Goal: Task Accomplishment & Management: Use online tool/utility

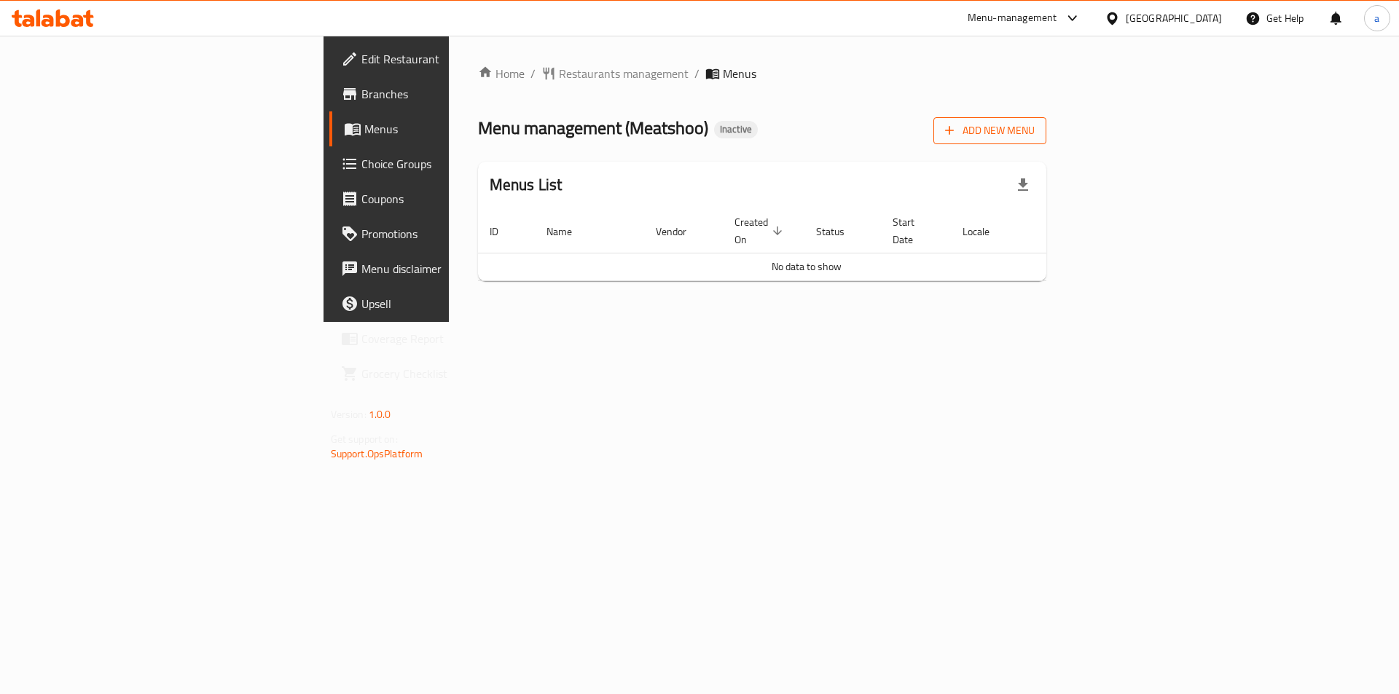
click at [1046, 118] on button "Add New Menu" at bounding box center [989, 130] width 113 height 27
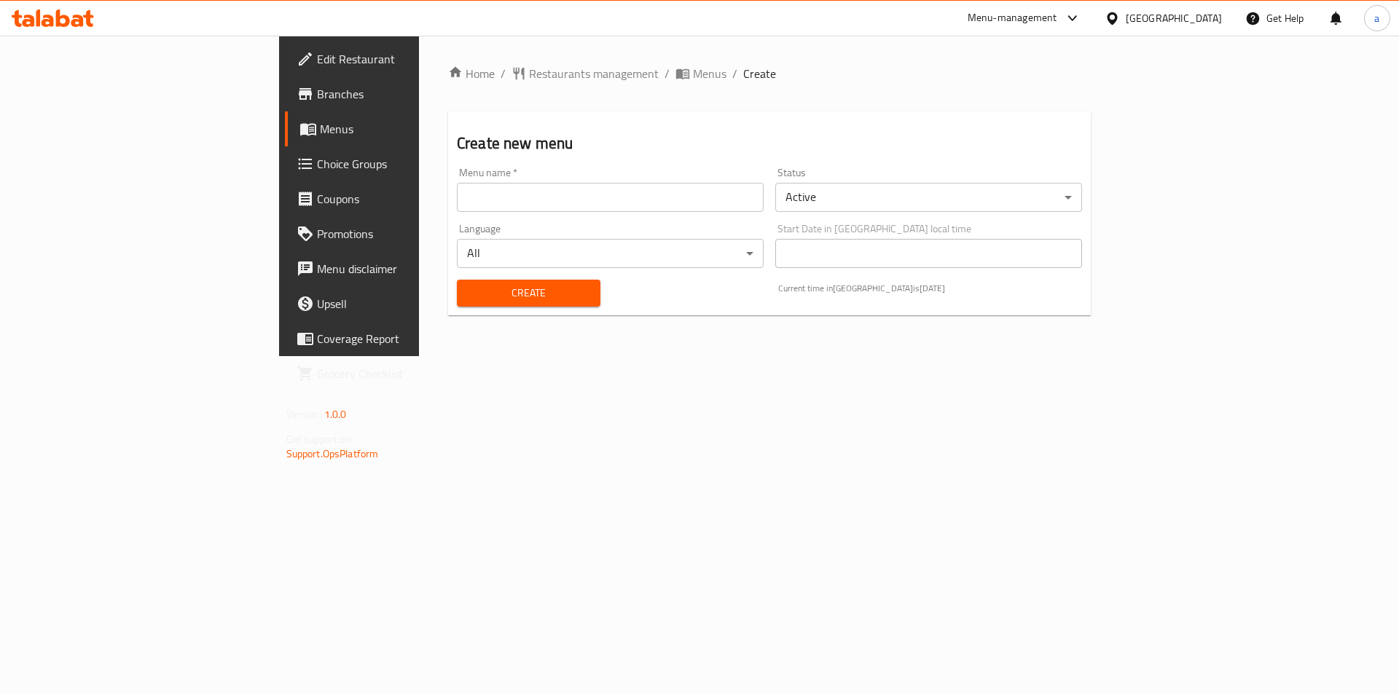
click at [672, 202] on input "text" at bounding box center [610, 197] width 307 height 29
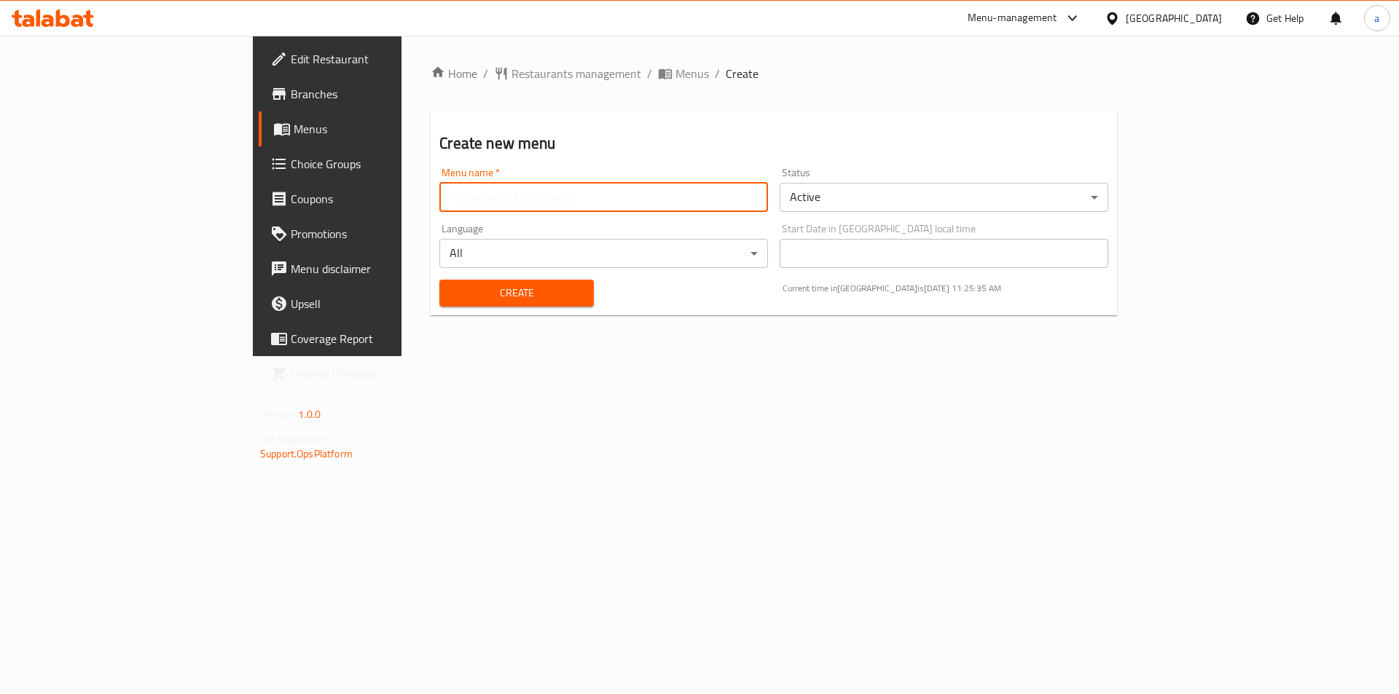
type input "Taha"
click at [451, 299] on span "Create" at bounding box center [516, 293] width 130 height 18
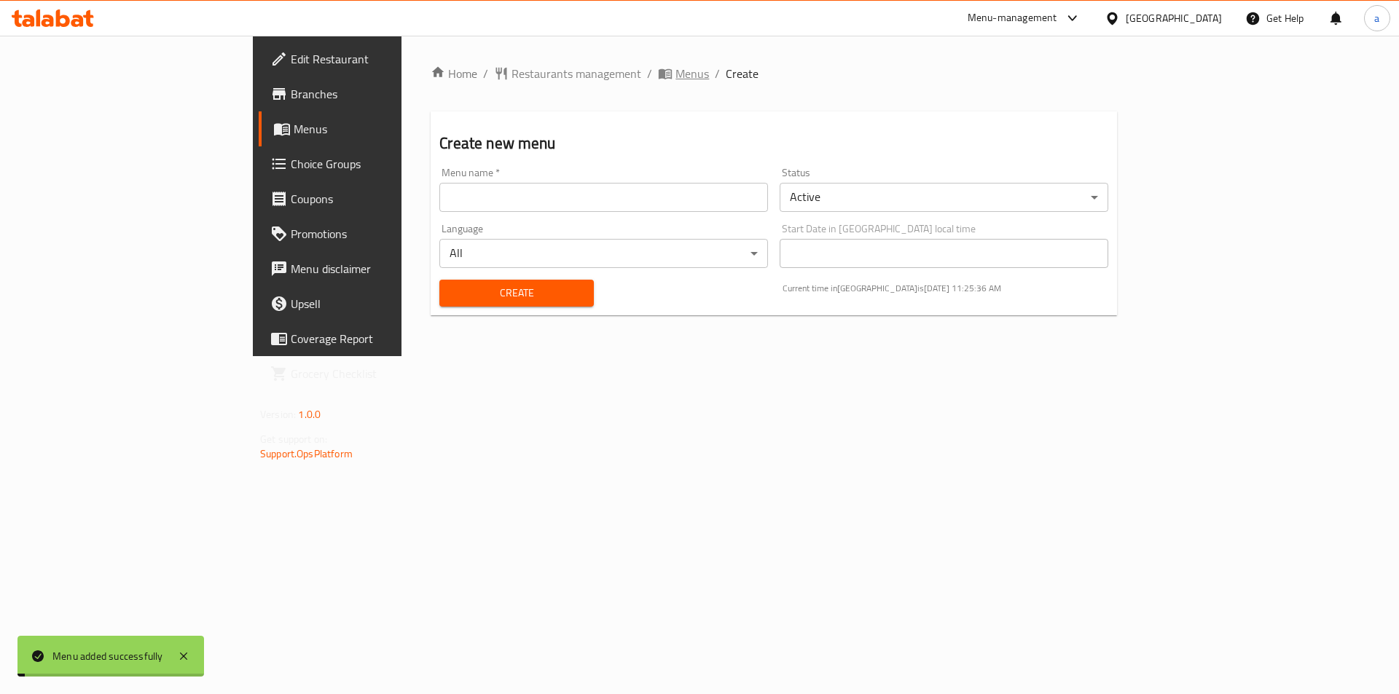
click at [675, 68] on span "Menus" at bounding box center [692, 73] width 34 height 17
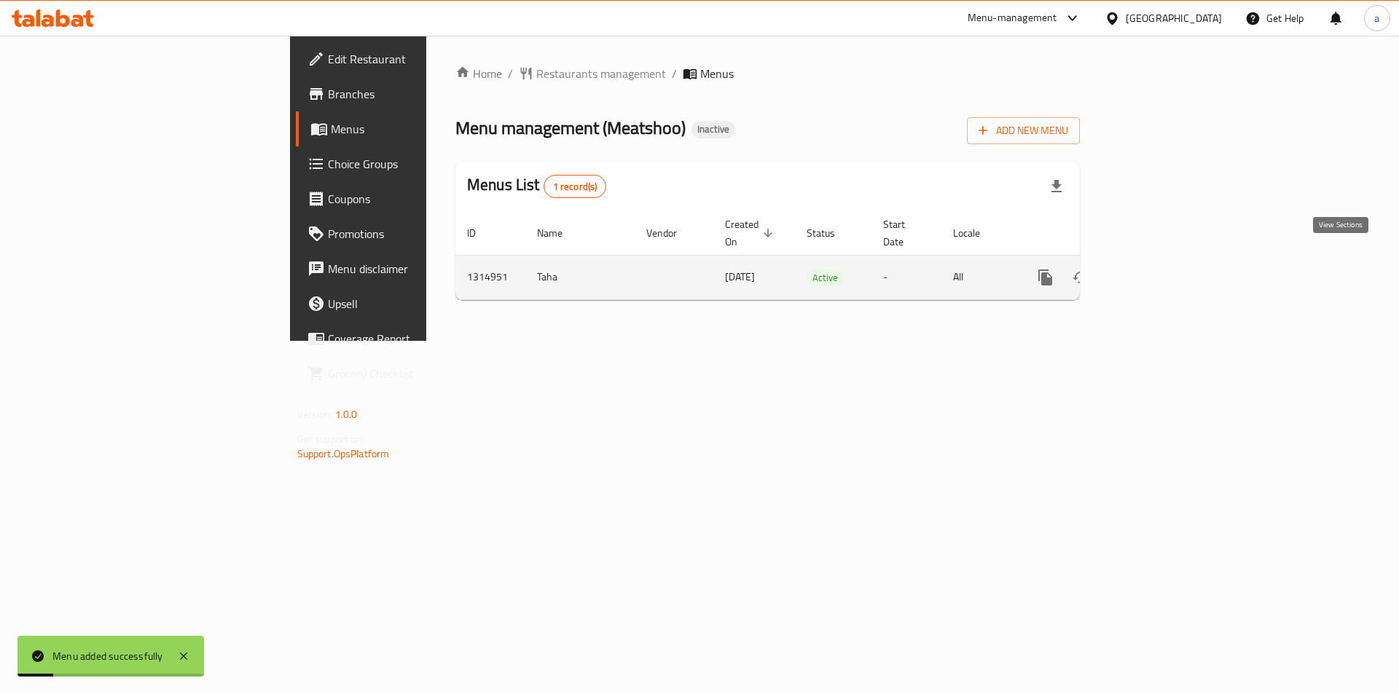
click at [1168, 260] on link "enhanced table" at bounding box center [1150, 277] width 35 height 35
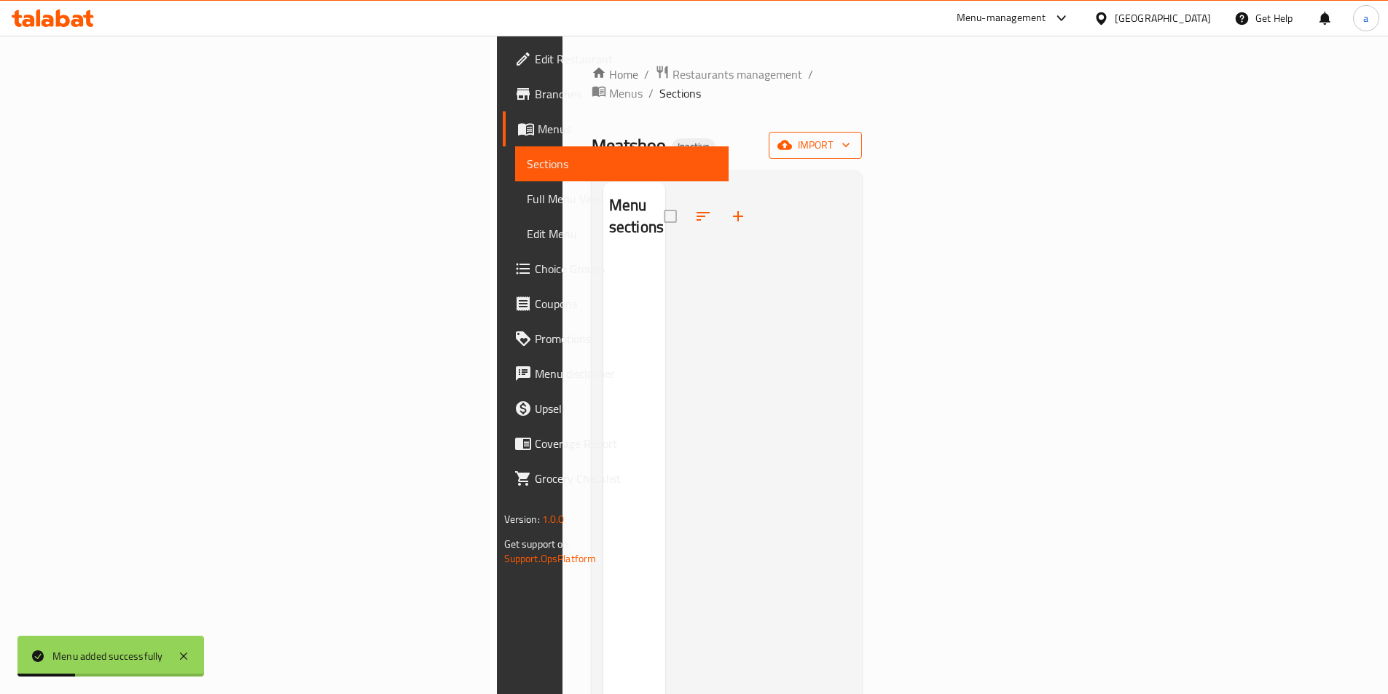
click at [862, 136] on button "import" at bounding box center [815, 145] width 93 height 27
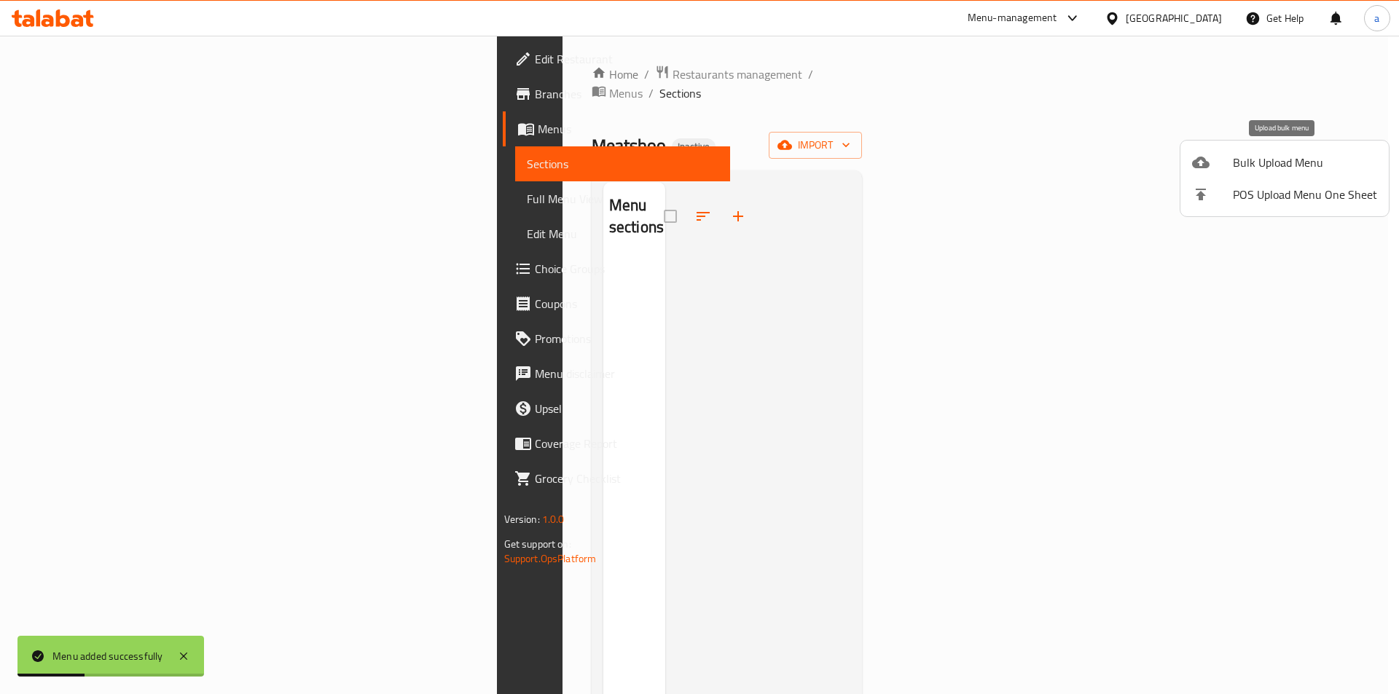
click at [1239, 176] on li "Bulk Upload Menu" at bounding box center [1284, 162] width 208 height 32
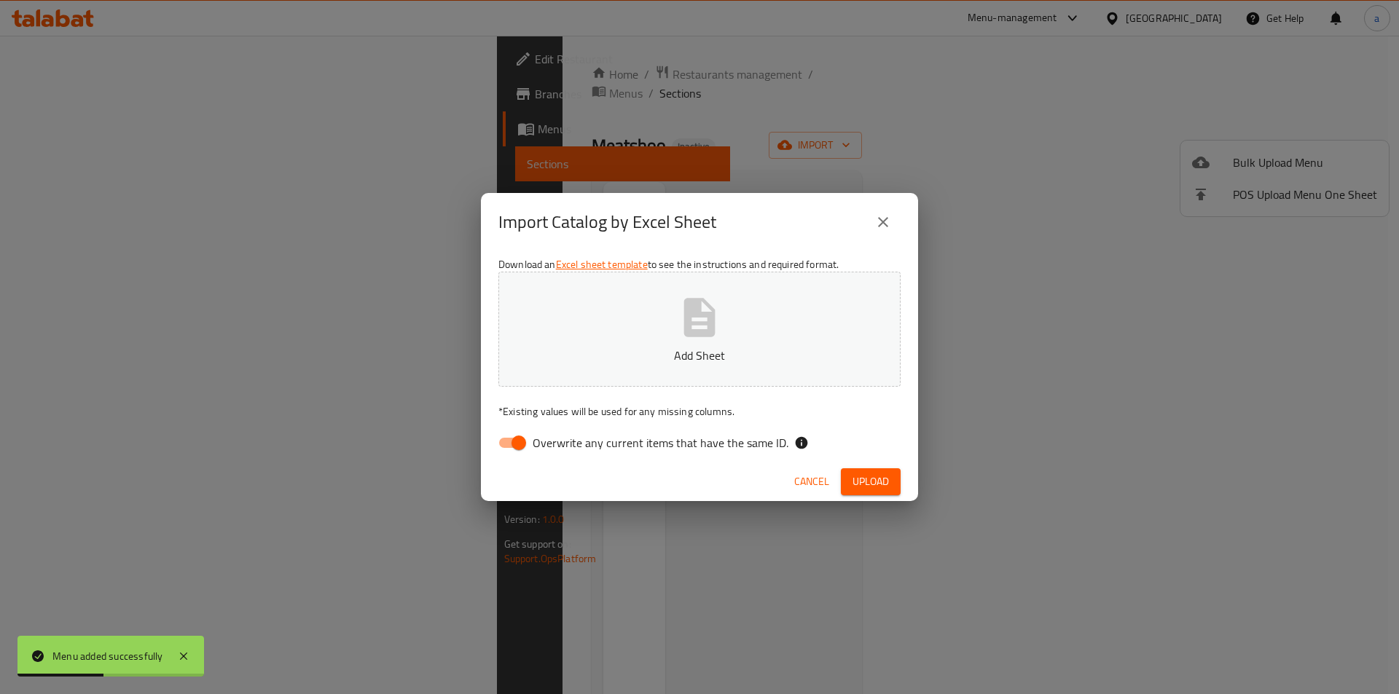
click at [837, 331] on button "Add Sheet" at bounding box center [699, 329] width 402 height 115
click at [690, 434] on span "Overwrite any current items that have the same ID." at bounding box center [661, 442] width 256 height 17
click at [560, 433] on input "Overwrite any current items that have the same ID." at bounding box center [518, 443] width 83 height 28
checkbox input "false"
click at [892, 476] on button "Upload" at bounding box center [871, 481] width 60 height 27
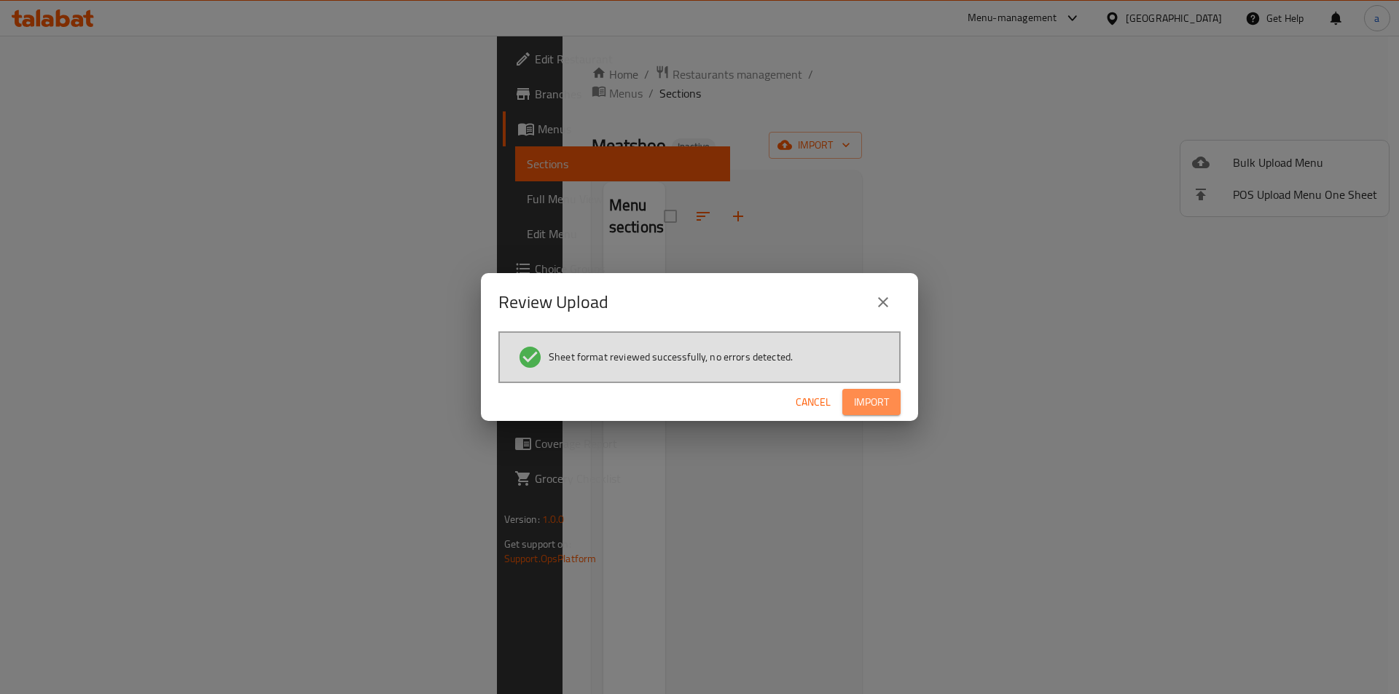
click at [860, 398] on span "Import" at bounding box center [871, 402] width 35 height 18
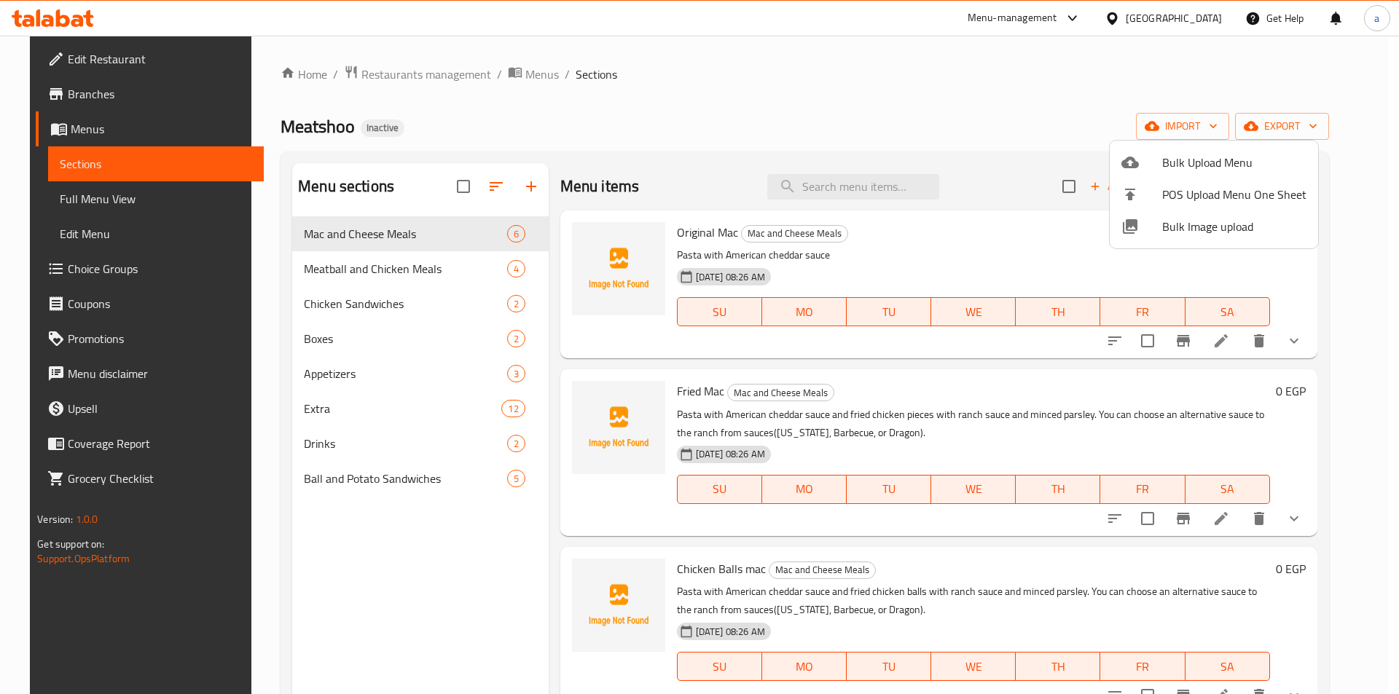
click at [92, 203] on div at bounding box center [699, 347] width 1399 height 694
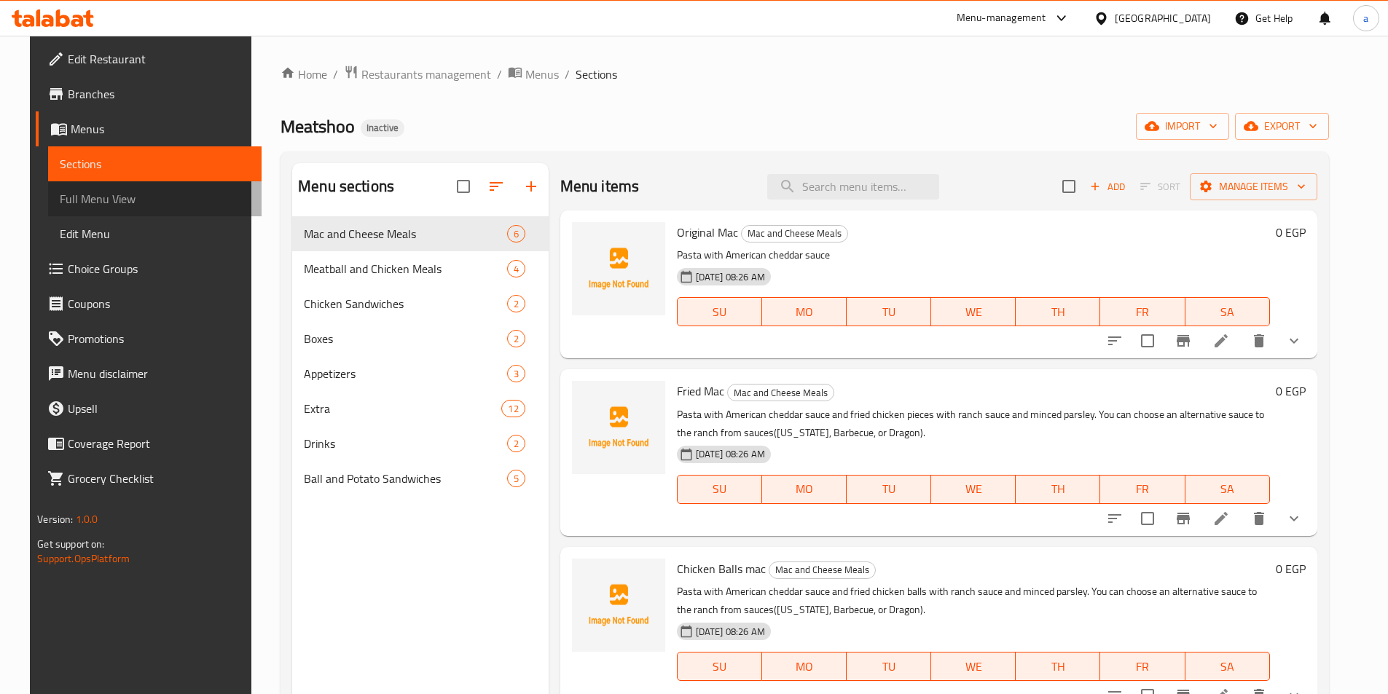
click at [92, 203] on span "Full Menu View" at bounding box center [155, 198] width 190 height 17
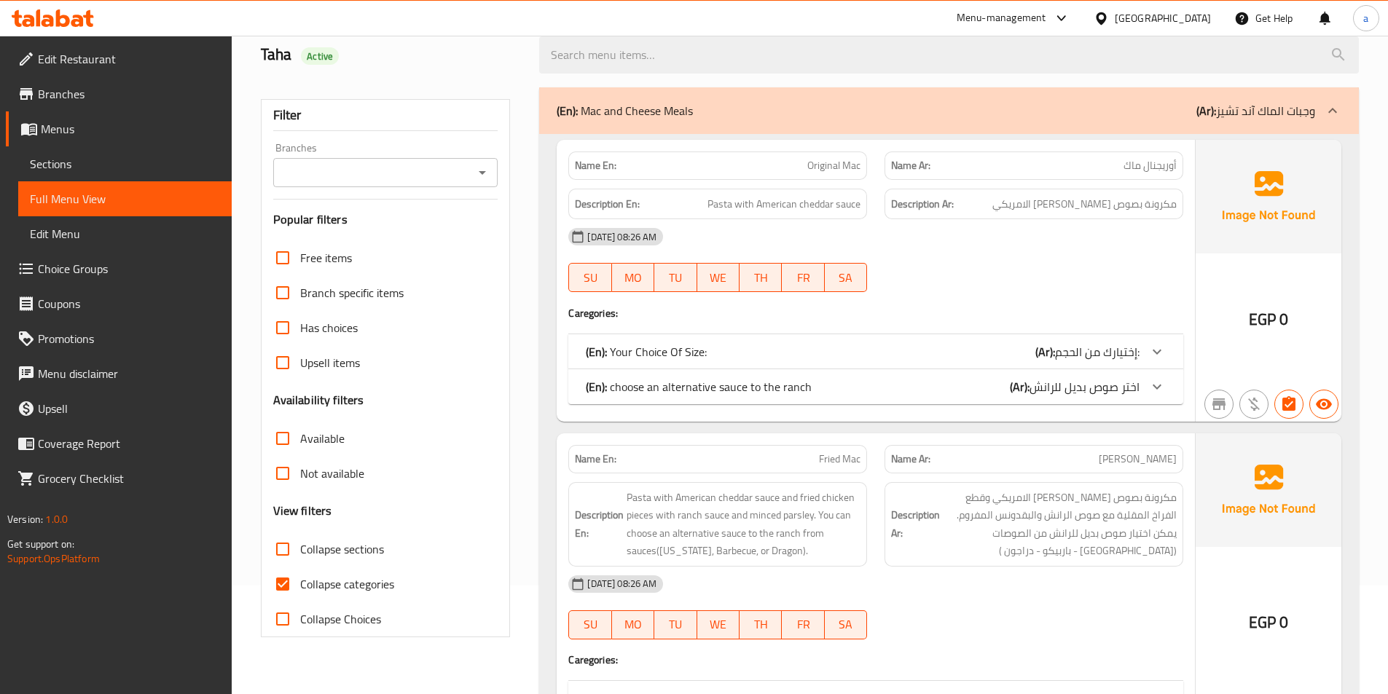
scroll to position [219, 0]
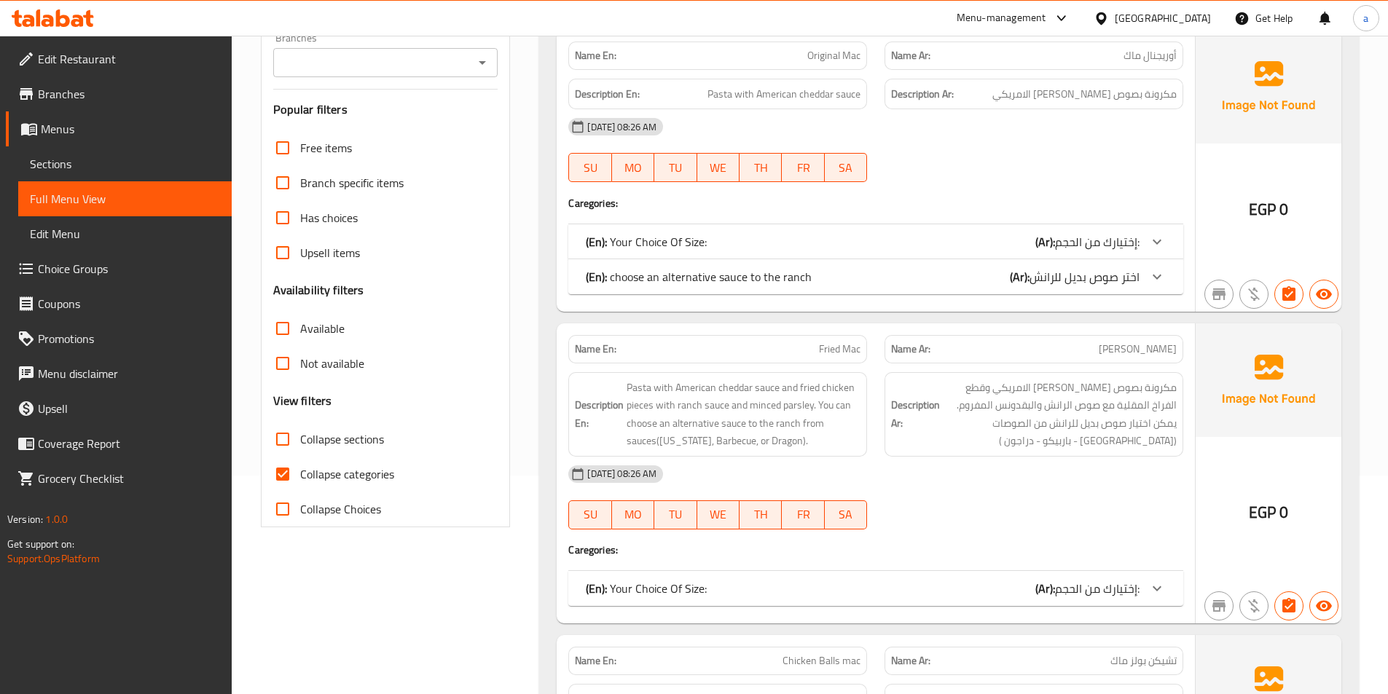
click at [326, 450] on label "Collapse sections" at bounding box center [324, 439] width 119 height 35
click at [300, 450] on input "Collapse sections" at bounding box center [282, 439] width 35 height 35
checkbox input "true"
click at [326, 466] on span "Collapse categories" at bounding box center [347, 474] width 94 height 17
click at [300, 466] on input "Collapse categories" at bounding box center [282, 474] width 35 height 35
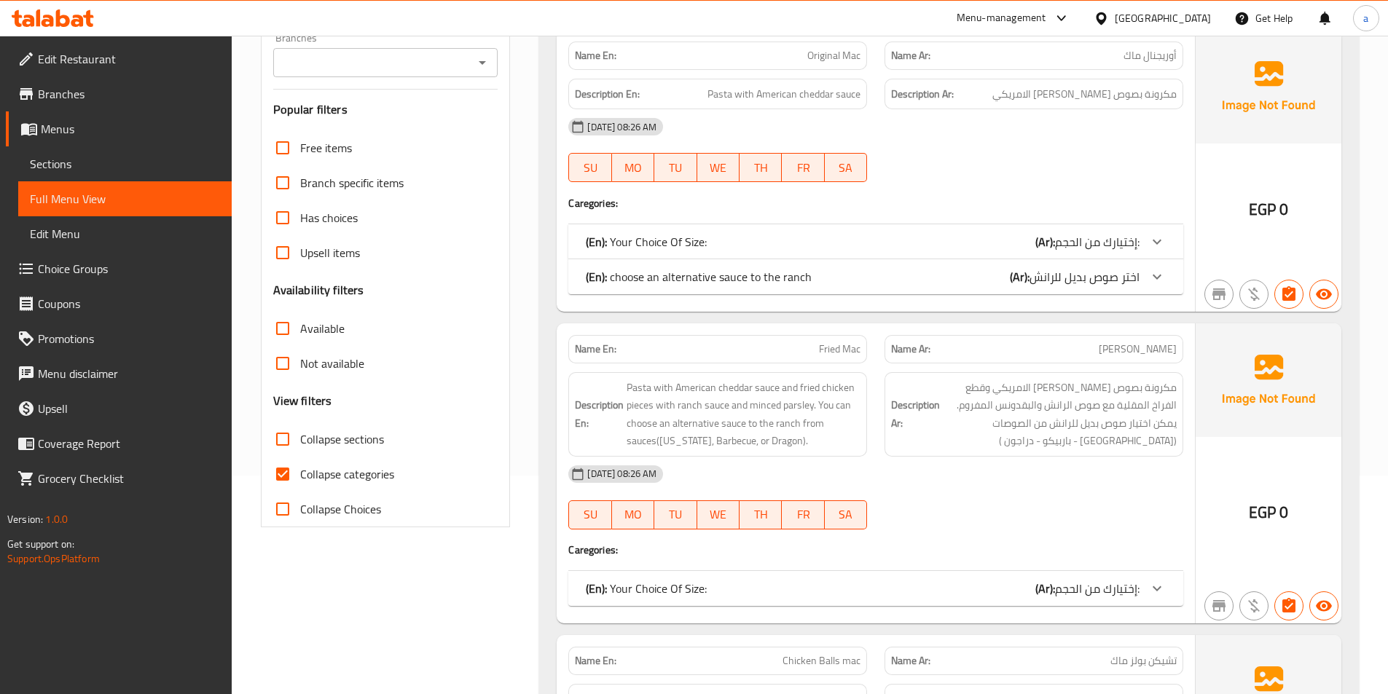
checkbox input "false"
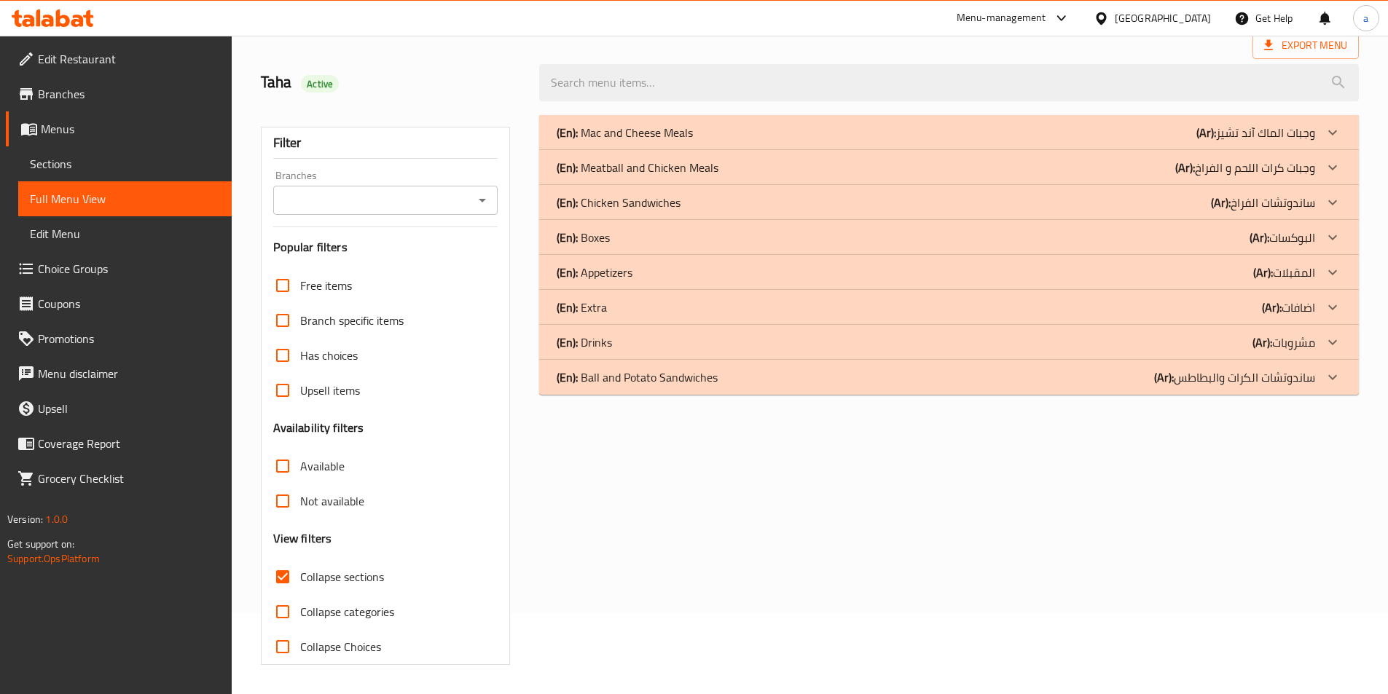
scroll to position [81, 0]
click at [127, 54] on span "Edit Restaurant" at bounding box center [129, 58] width 182 height 17
